Goal: Transaction & Acquisition: Download file/media

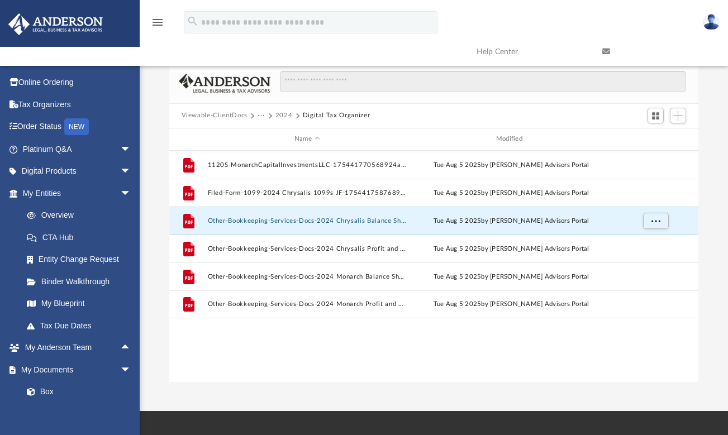
scroll to position [246, 521]
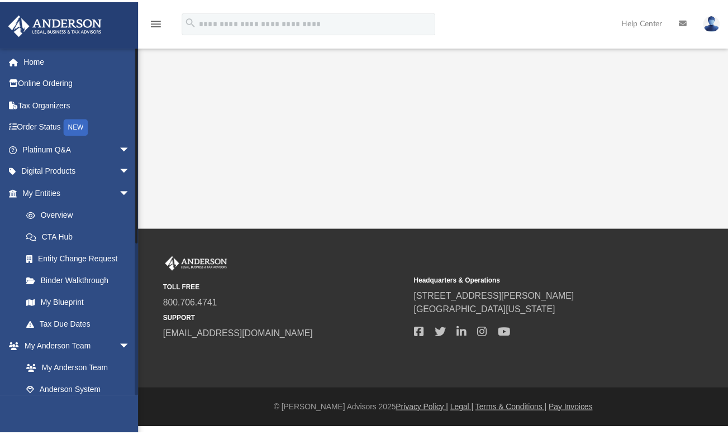
scroll to position [265, 0]
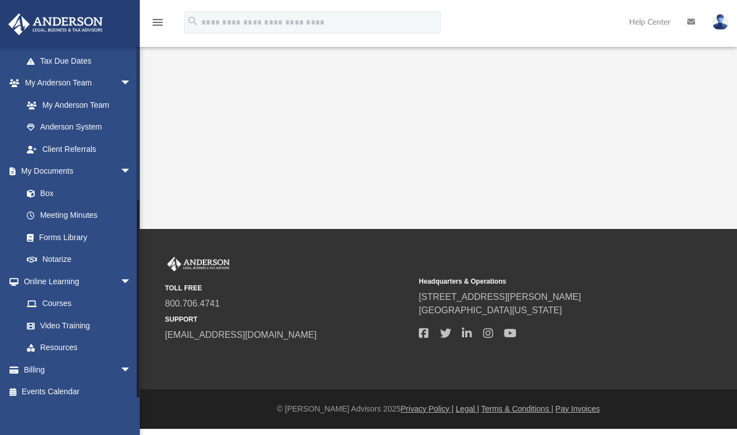
drag, startPoint x: 138, startPoint y: 347, endPoint x: 143, endPoint y: 389, distance: 42.7
click at [143, 390] on div "menu search Site Menu add [EMAIL_ADDRESS][DOMAIN_NAME] My Profile Reset Passwor…" at bounding box center [368, 214] width 737 height 429
click at [54, 186] on link "Box" at bounding box center [82, 193] width 132 height 22
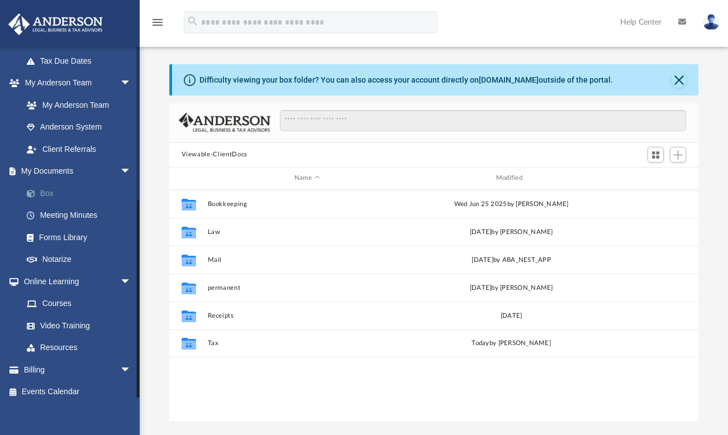
scroll to position [246, 521]
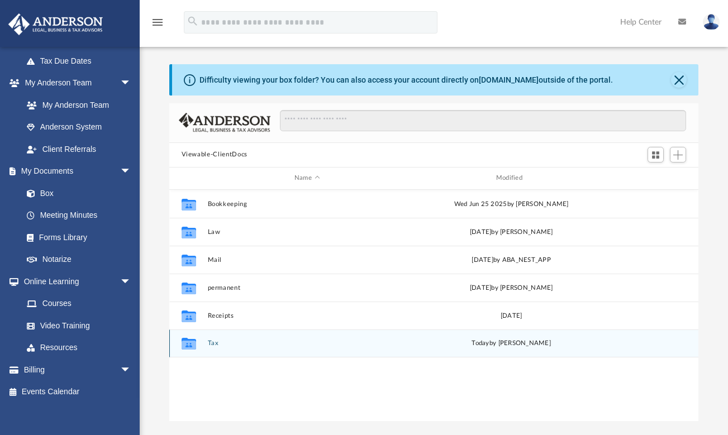
click at [212, 348] on div "Collaborated Folder Tax [DATE] by [PERSON_NAME]" at bounding box center [434, 344] width 530 height 28
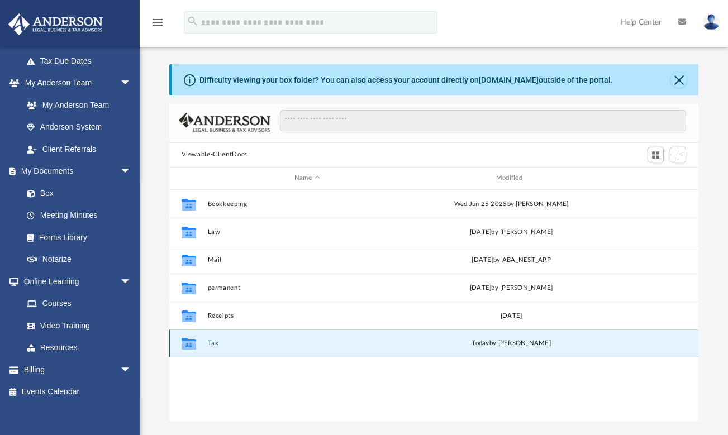
click at [213, 344] on button "Tax" at bounding box center [307, 343] width 200 height 7
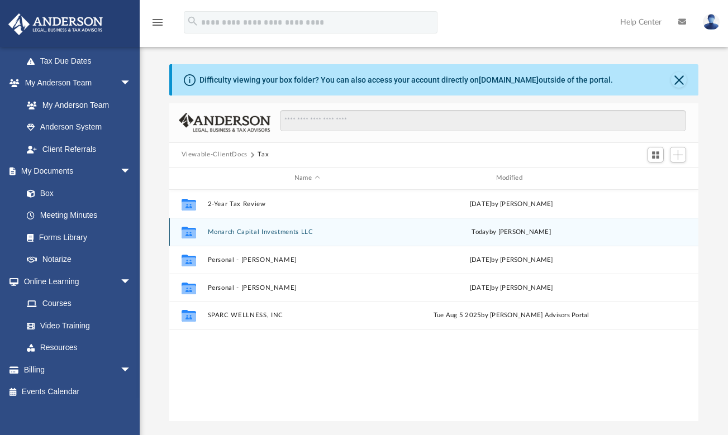
click at [226, 232] on button "Monarch Capital Investments LLC" at bounding box center [307, 232] width 200 height 7
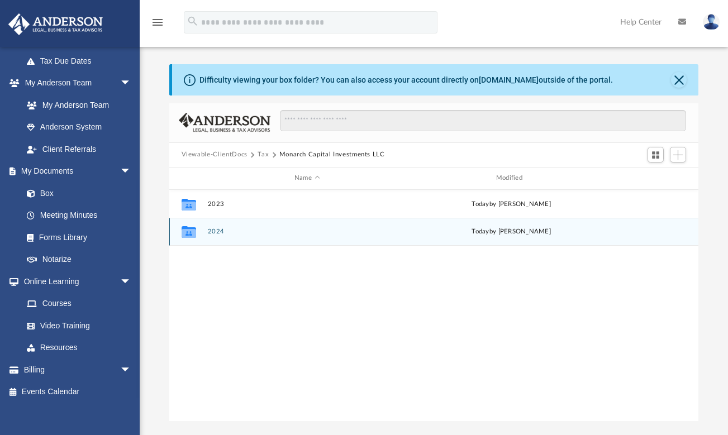
click at [222, 234] on button "2024" at bounding box center [307, 231] width 200 height 7
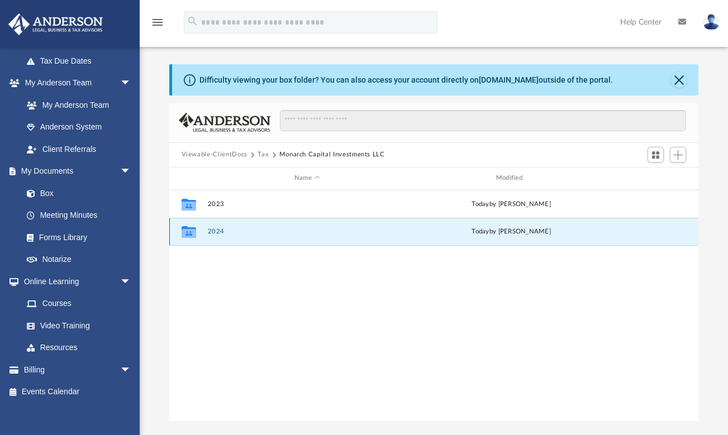
click at [222, 234] on button "2024" at bounding box center [307, 231] width 200 height 7
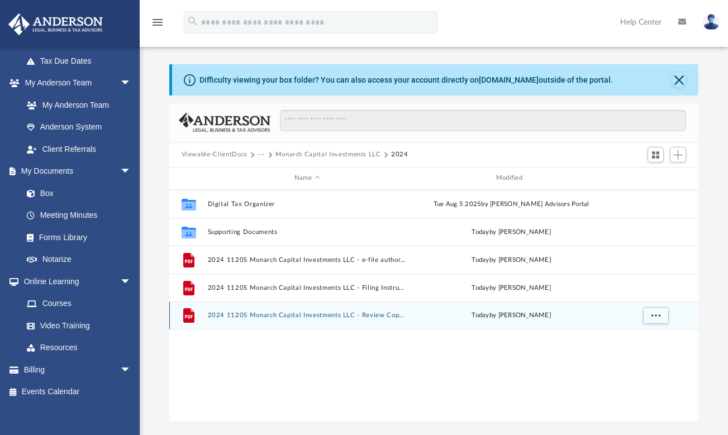
click at [254, 315] on button "2024 1120S Monarch Capital Investments LLC - Review Copy.pdf" at bounding box center [307, 315] width 200 height 7
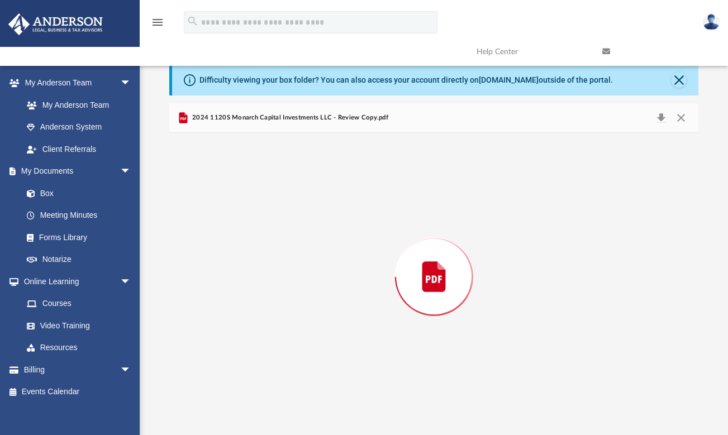
click at [254, 315] on div "Preview" at bounding box center [434, 277] width 530 height 288
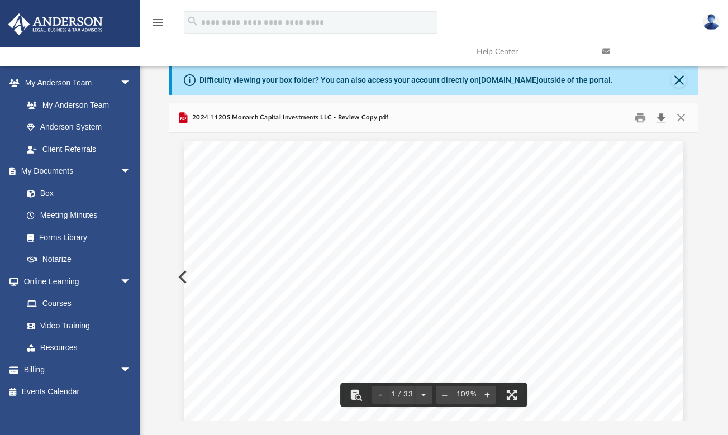
click at [660, 117] on button "Download" at bounding box center [661, 117] width 20 height 17
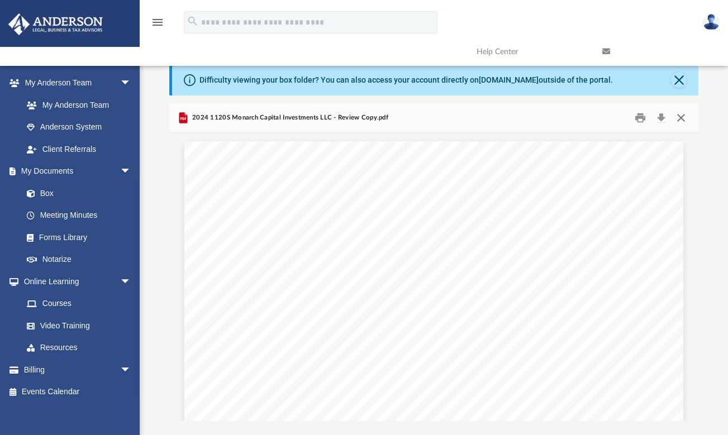
click at [685, 118] on button "Close" at bounding box center [681, 117] width 20 height 17
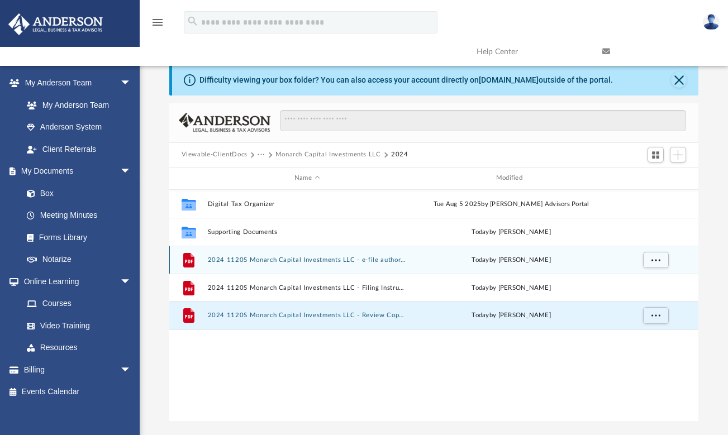
click at [347, 263] on div "File 2024 1120S Monarch Capital Investments LLC - e-file authorization - please…" at bounding box center [434, 260] width 530 height 28
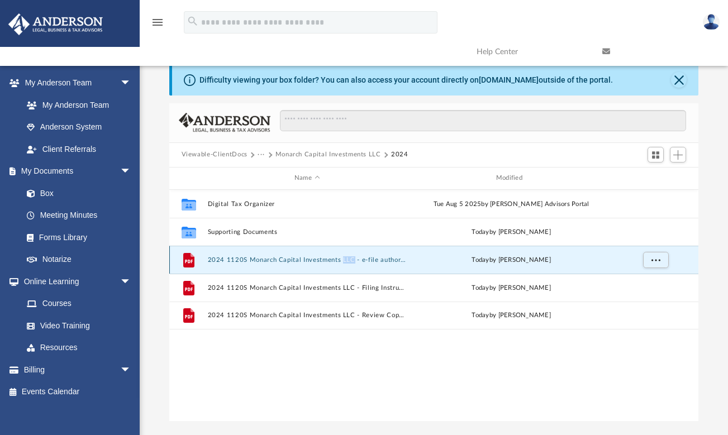
click at [347, 263] on div "File 2024 1120S Monarch Capital Investments LLC - e-file authorization - please…" at bounding box center [434, 260] width 530 height 28
click at [297, 257] on button "2024 1120S Monarch Capital Investments LLC - e-file authorization - please sign…" at bounding box center [307, 260] width 200 height 7
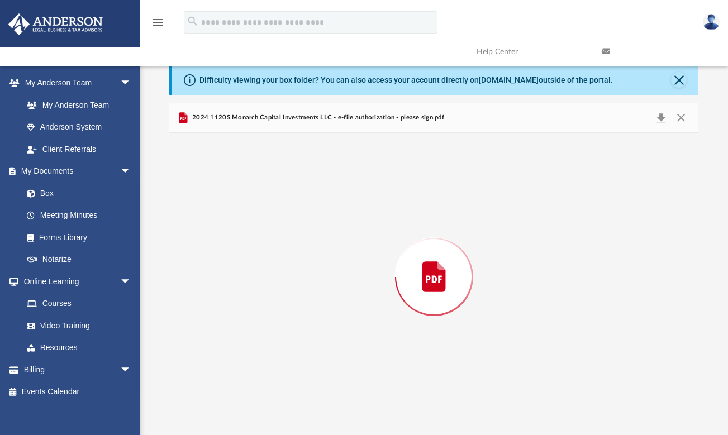
click at [297, 257] on div "Preview" at bounding box center [434, 277] width 530 height 288
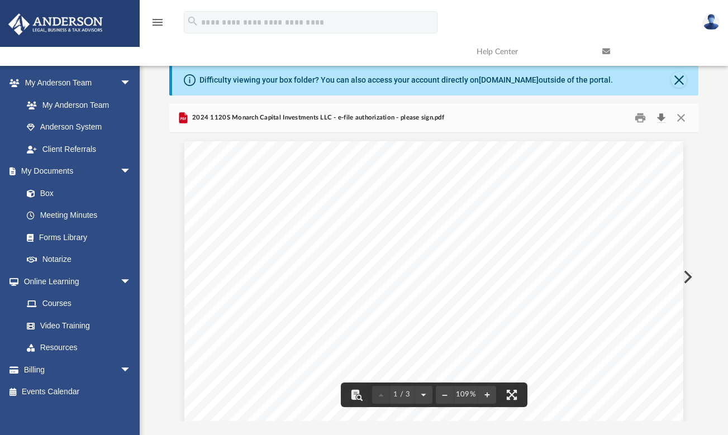
click at [664, 118] on button "Download" at bounding box center [661, 117] width 20 height 17
